Goal: Task Accomplishment & Management: Manage account settings

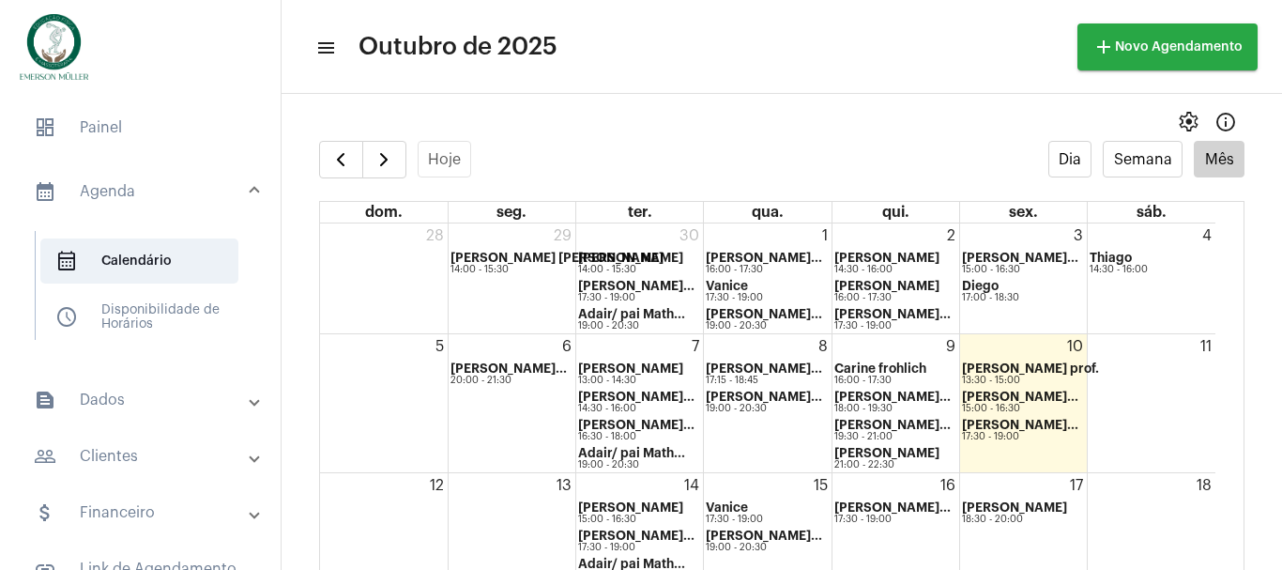
scroll to position [21, 0]
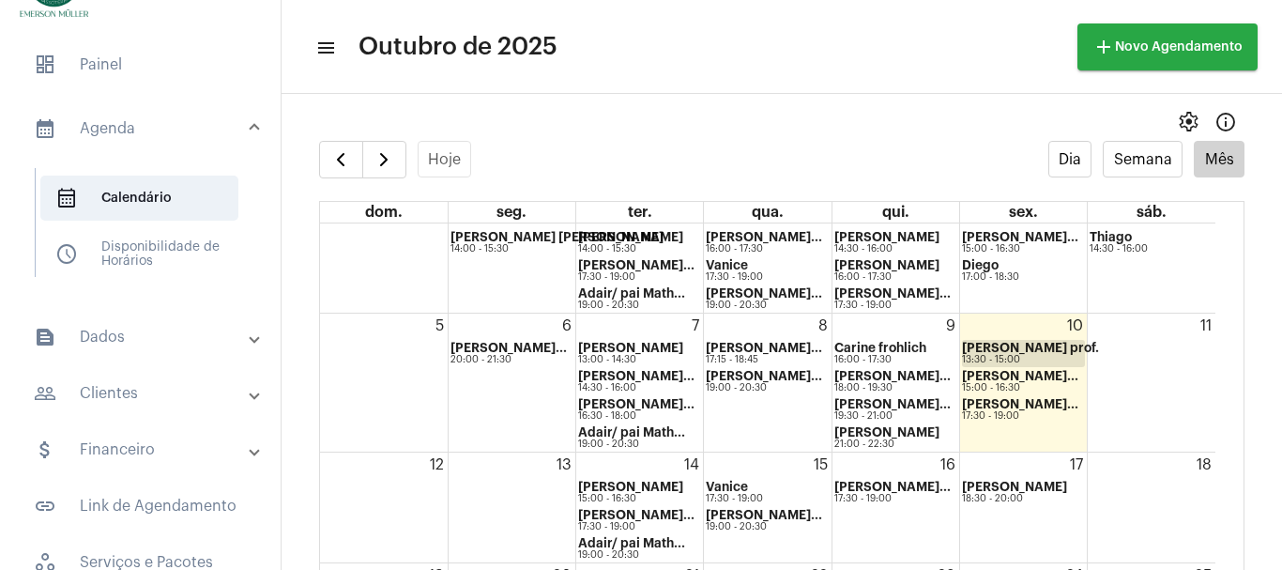
click at [995, 353] on strong "[PERSON_NAME] prof." at bounding box center [1030, 348] width 137 height 12
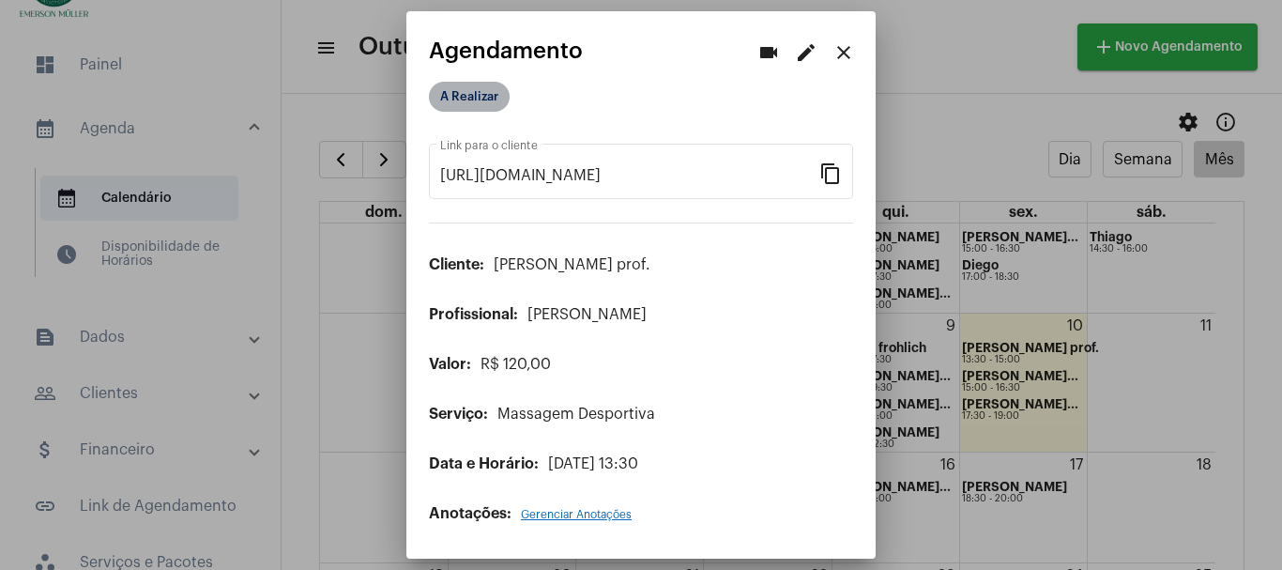
click at [484, 97] on mat-chip "A Realizar" at bounding box center [469, 97] width 81 height 30
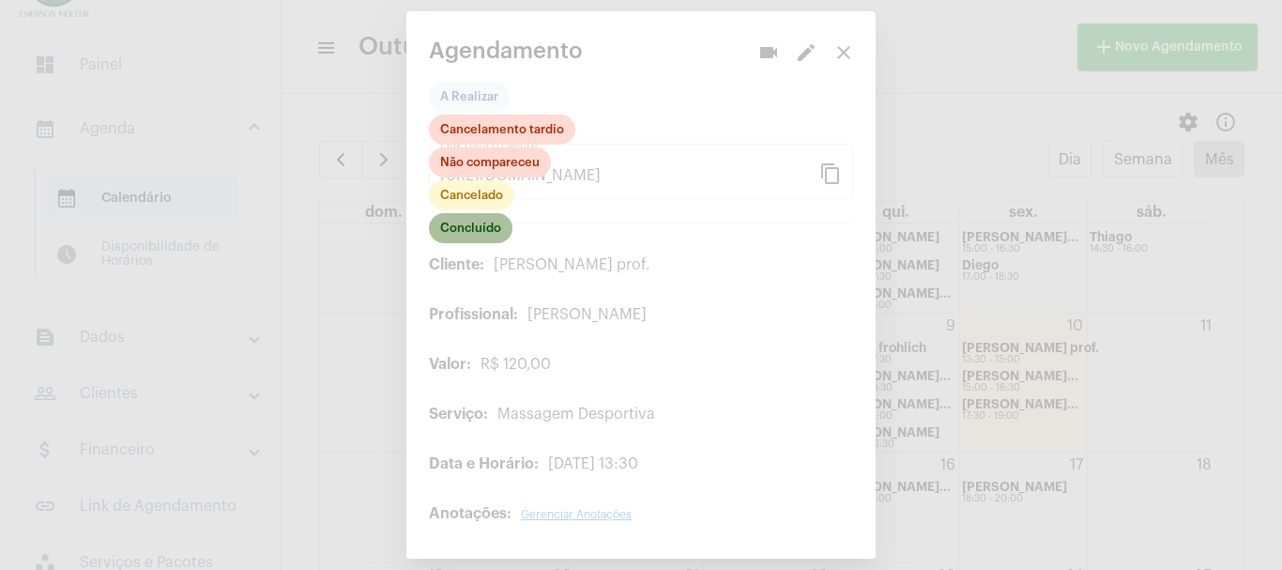
click at [479, 237] on mat-chip "Concluído" at bounding box center [471, 228] width 84 height 30
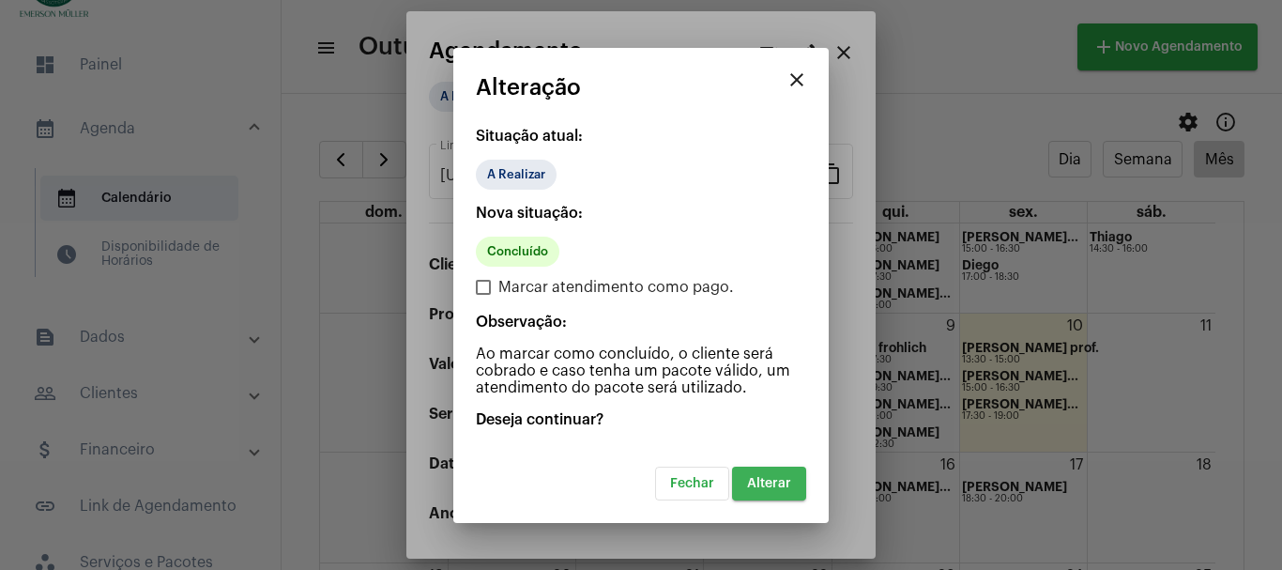
click at [777, 487] on span "Alterar" at bounding box center [769, 483] width 44 height 13
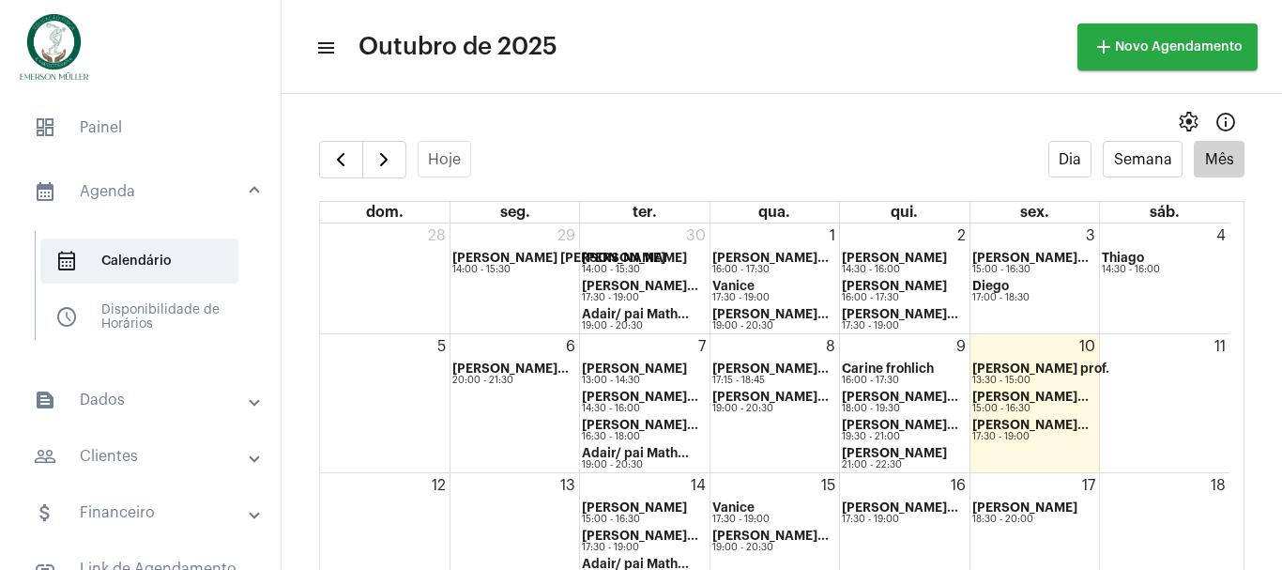
click at [110, 192] on mat-panel-title "calendar_month_outlined Agenda" at bounding box center [142, 191] width 217 height 23
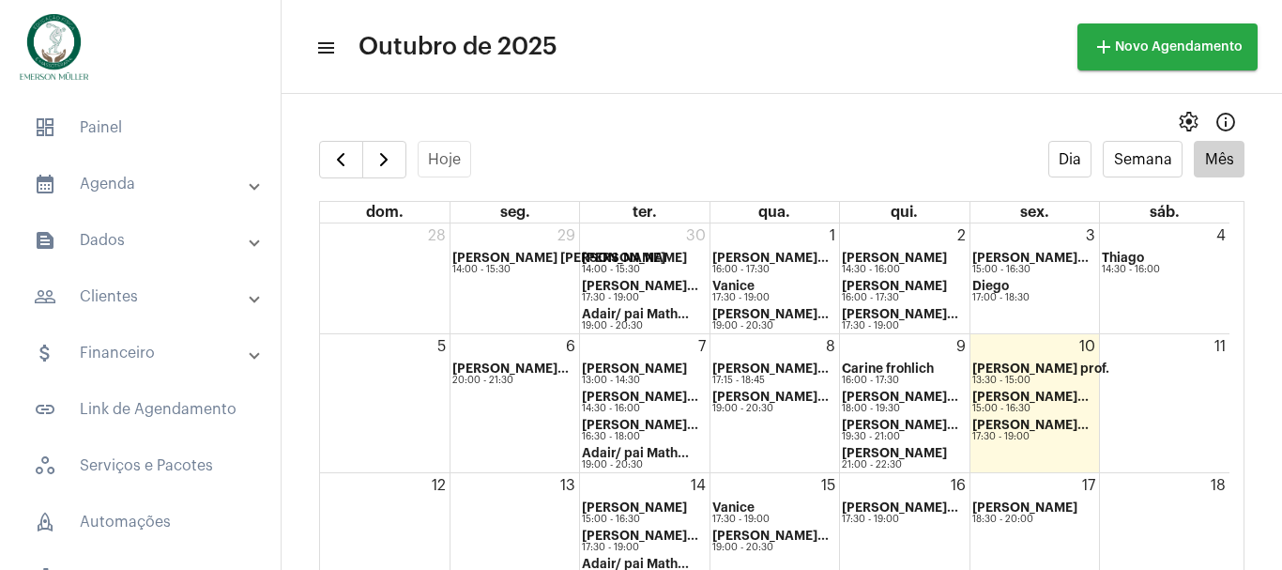
click at [126, 352] on mat-panel-title "attach_money Financeiro" at bounding box center [142, 353] width 217 height 23
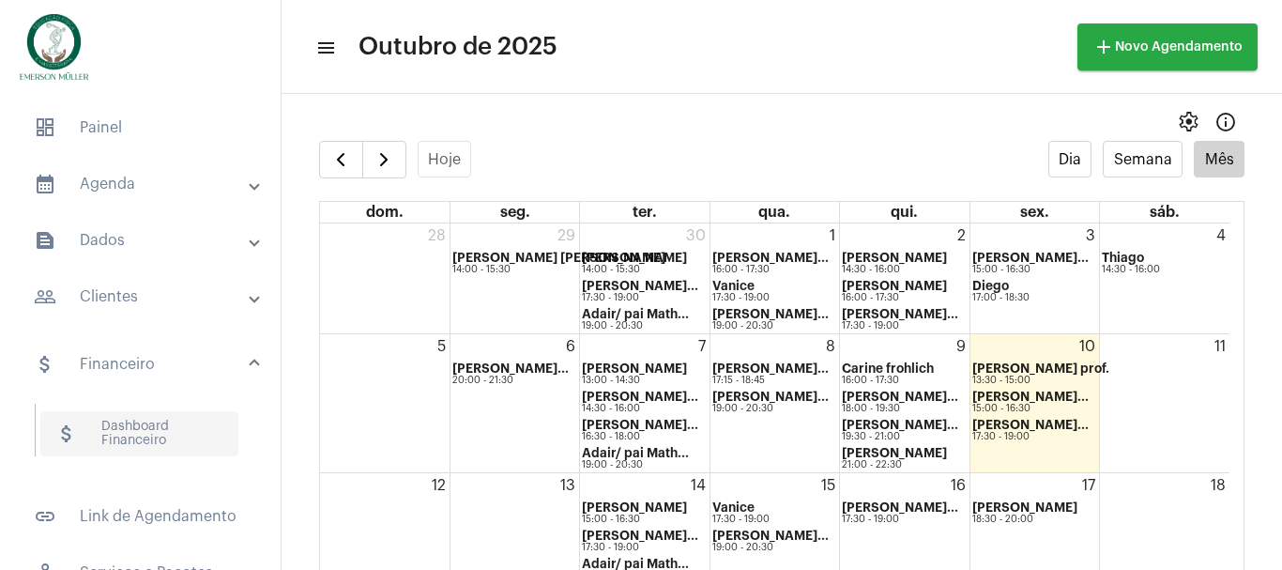
click at [123, 434] on span "attach_money Dashboard Financeiro" at bounding box center [139, 433] width 198 height 45
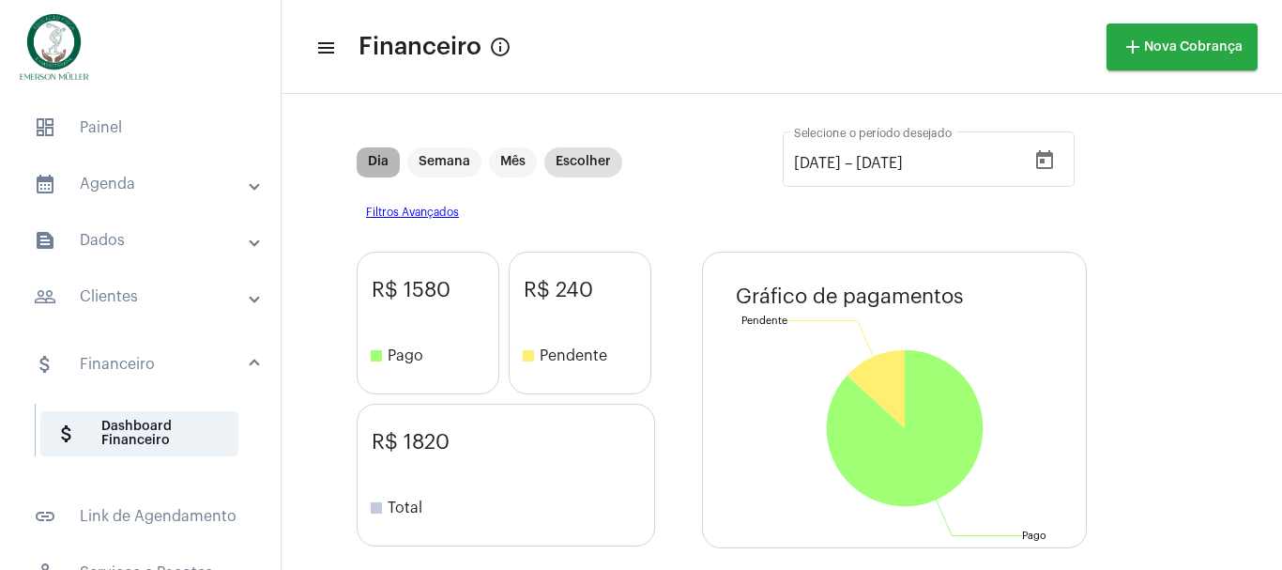
click at [373, 164] on mat-chip "Dia" at bounding box center [378, 162] width 43 height 30
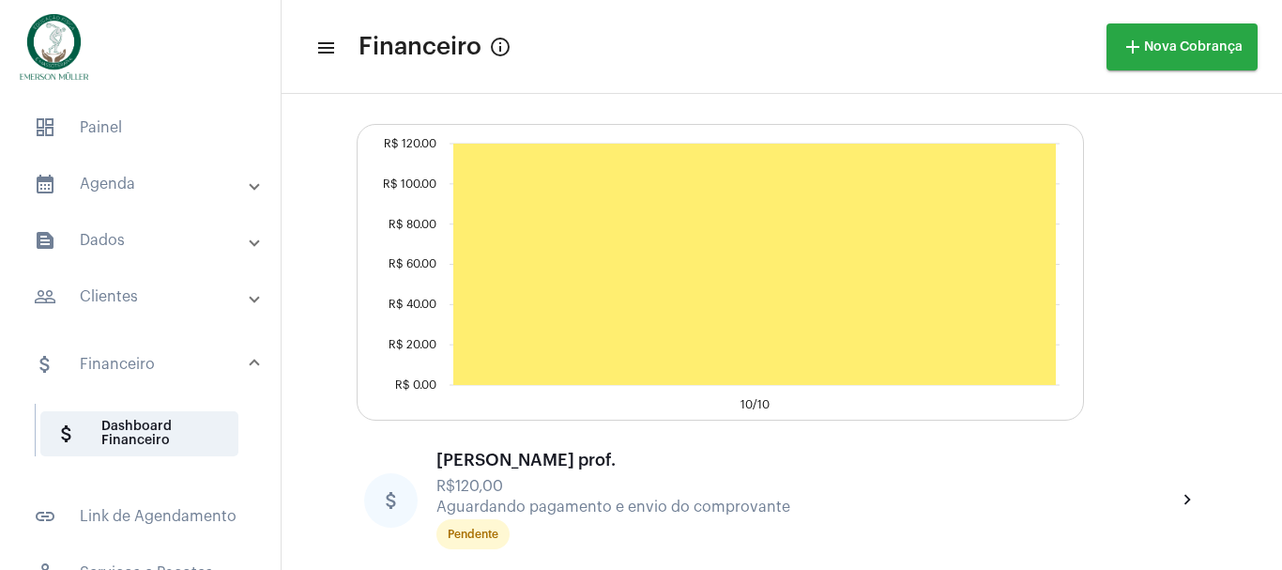
scroll to position [480, 0]
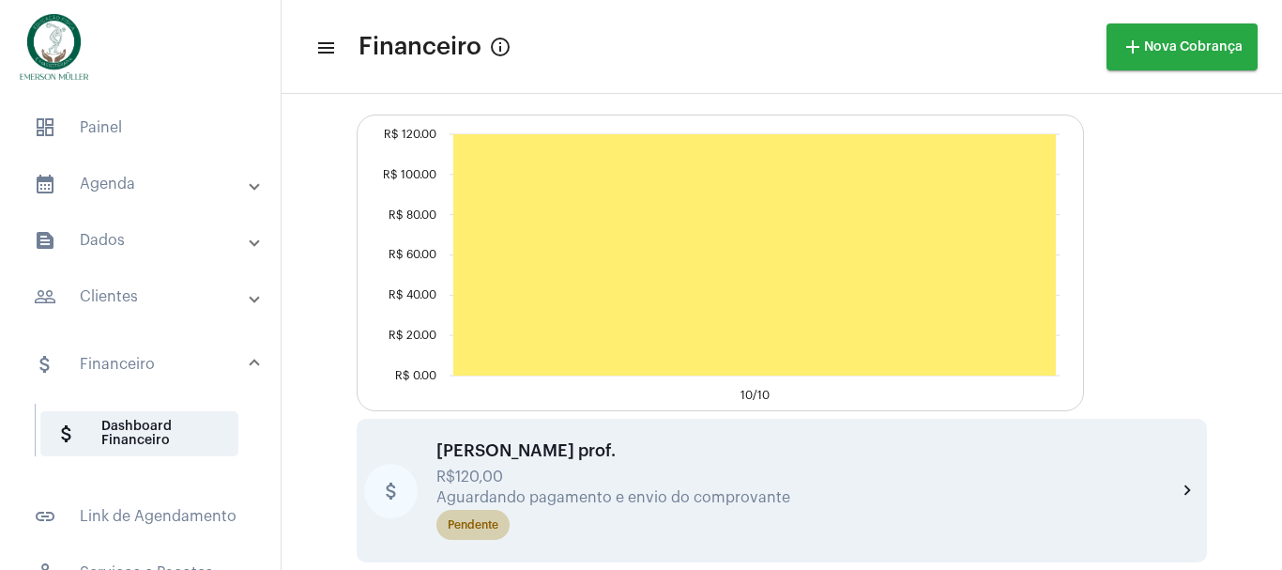
click at [456, 538] on mat-chip "Pendente" at bounding box center [472, 525] width 73 height 30
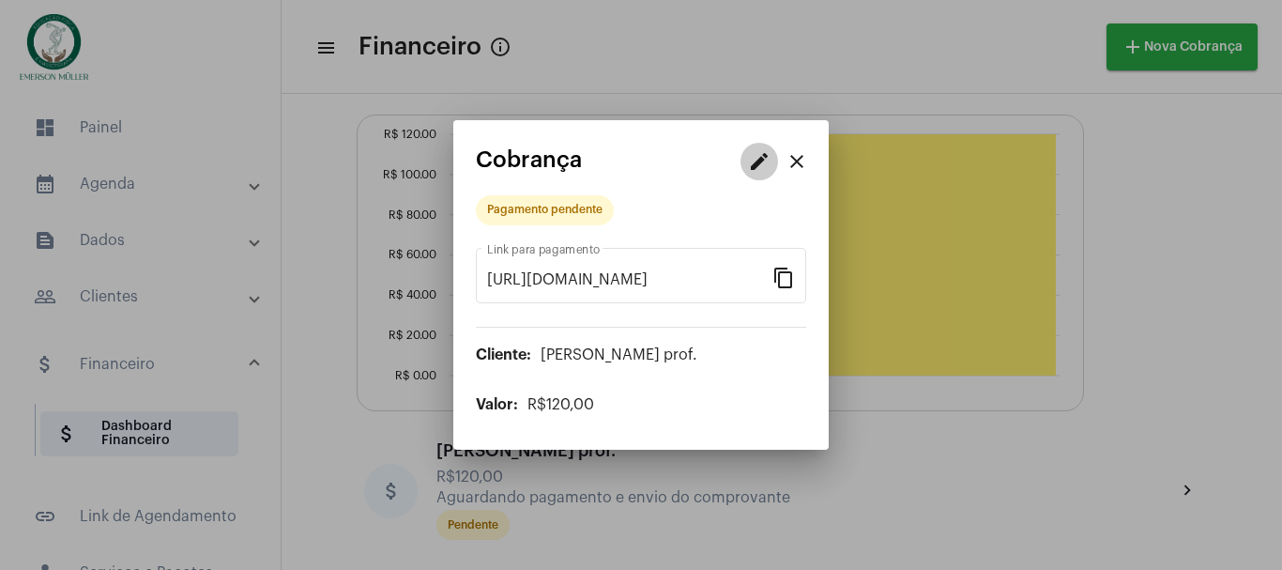
click at [752, 176] on button "edit" at bounding box center [759, 162] width 38 height 38
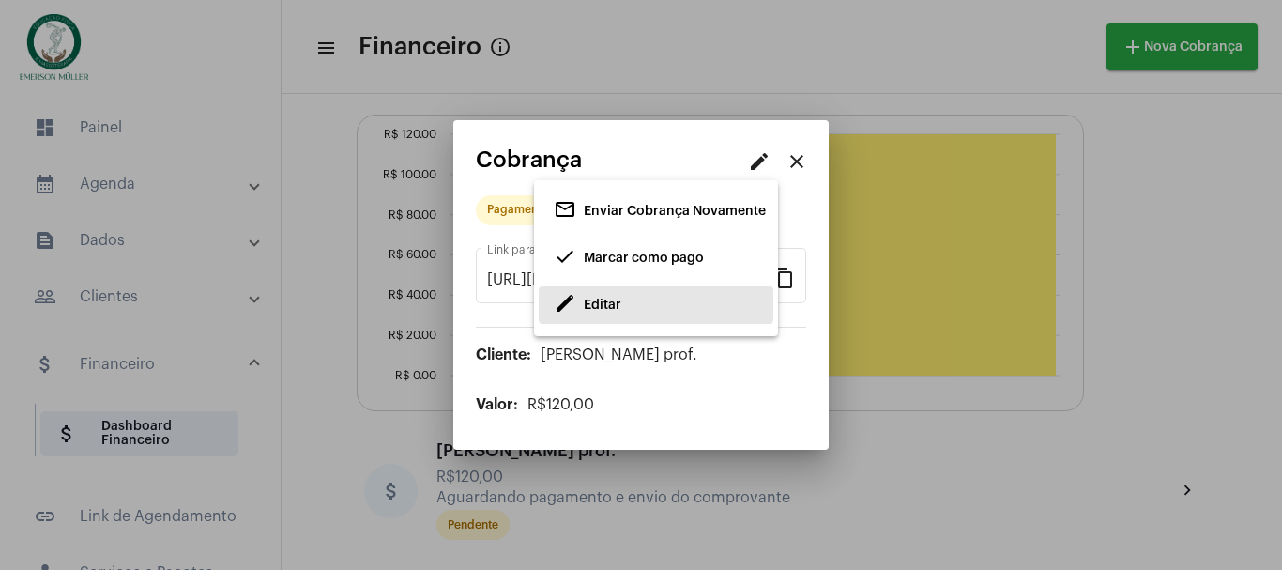
click at [609, 302] on span "Editar" at bounding box center [603, 304] width 38 height 13
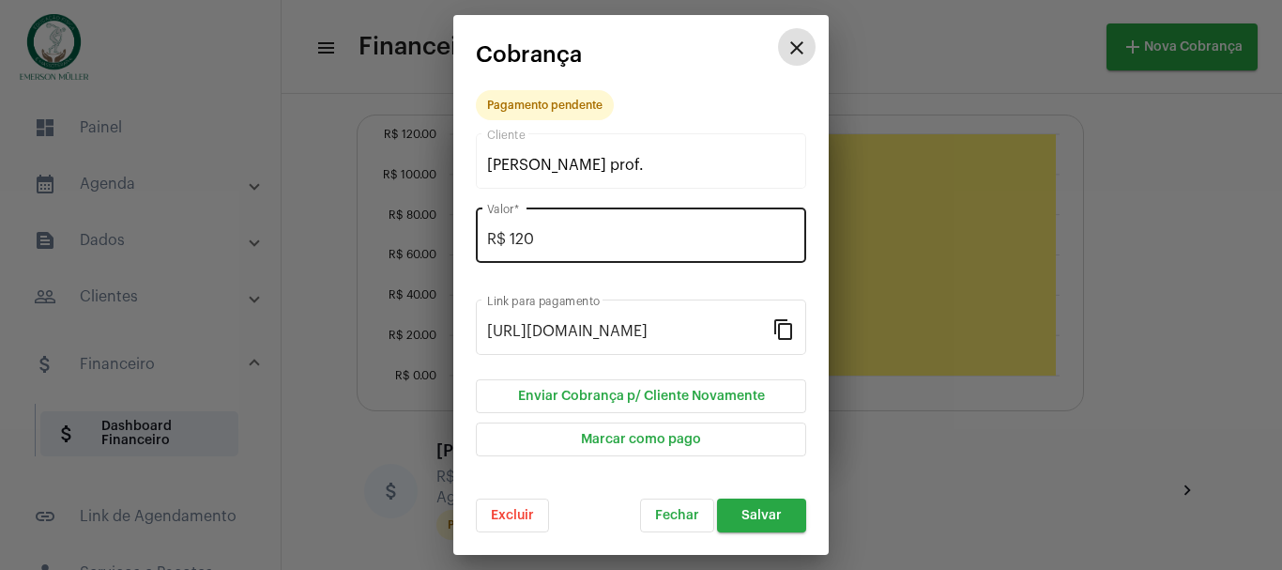
click at [557, 240] on input "R$ 120" at bounding box center [641, 239] width 308 height 17
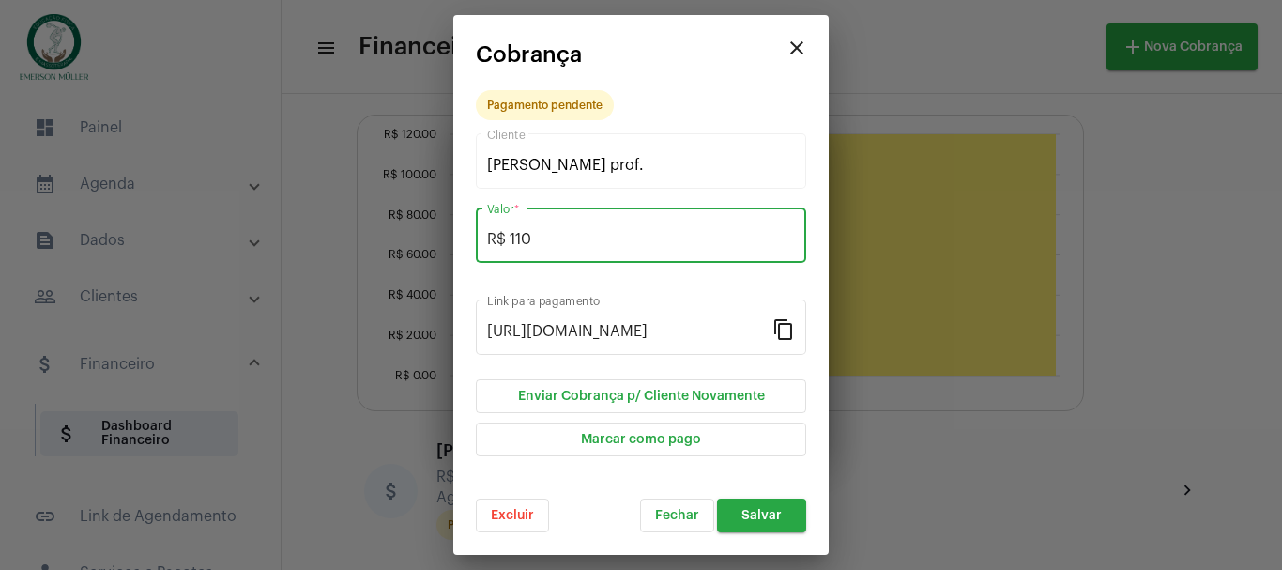
type input "R$ 110"
click at [774, 516] on span "Salvar" at bounding box center [761, 515] width 40 height 13
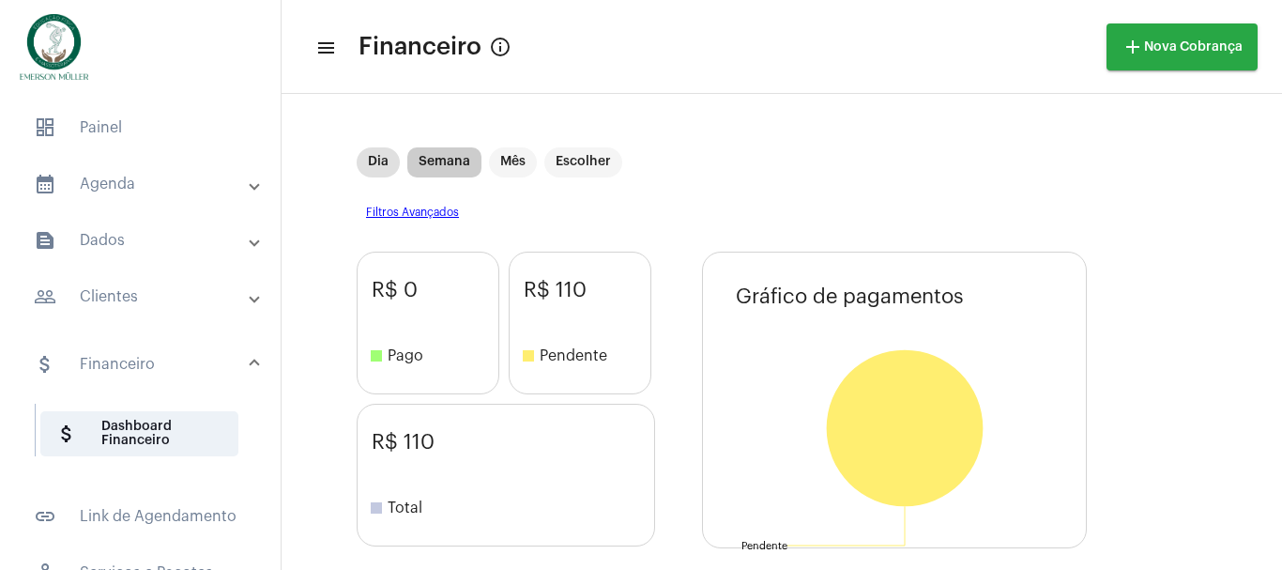
click at [449, 156] on mat-chip "Semana" at bounding box center [444, 162] width 74 height 30
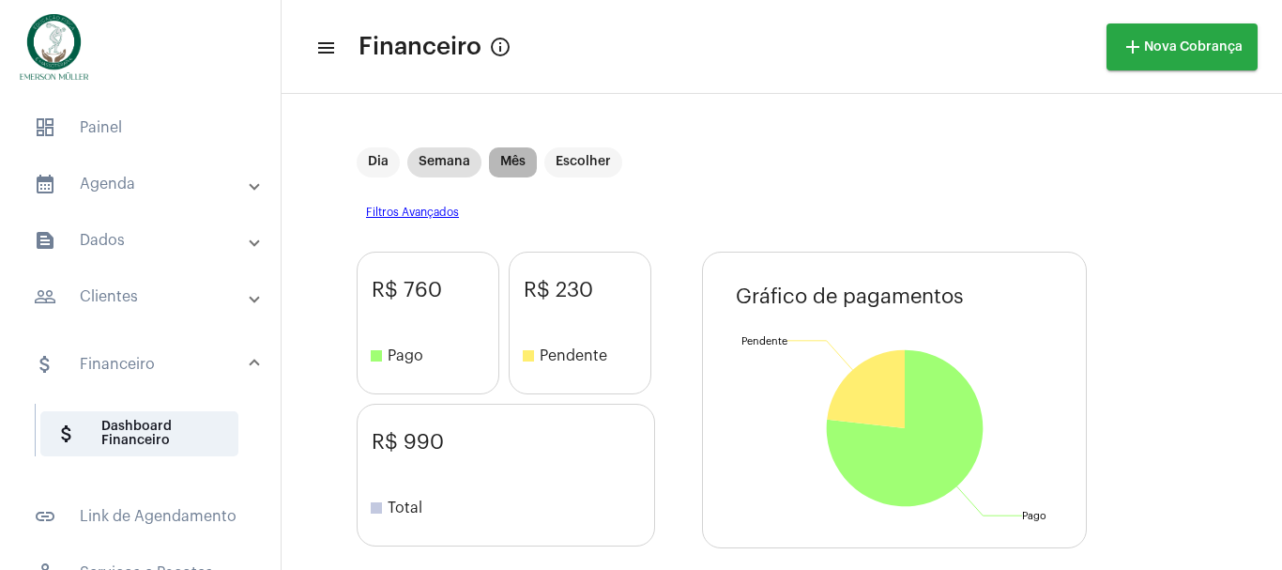
click at [521, 158] on mat-chip "Mês" at bounding box center [513, 162] width 48 height 30
